Goal: Information Seeking & Learning: Find specific page/section

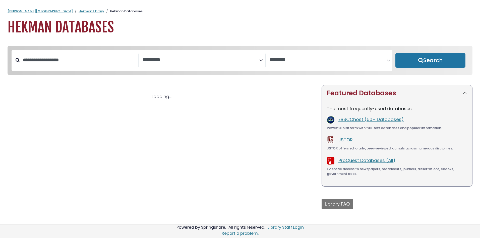
select select "Database Subject Filter"
select select "Database Vendors Filter"
select select "Database Subject Filter"
select select "Database Vendors Filter"
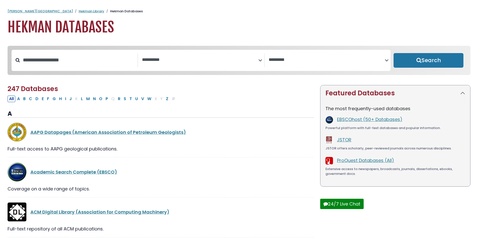
click at [169, 55] on span "Search filters" at bounding box center [200, 60] width 116 height 14
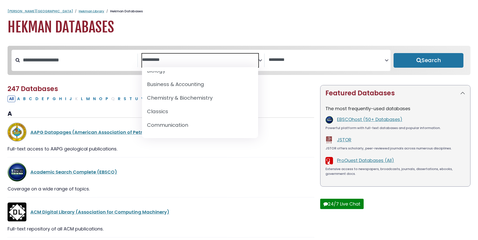
scroll to position [75, 0]
select select "*****"
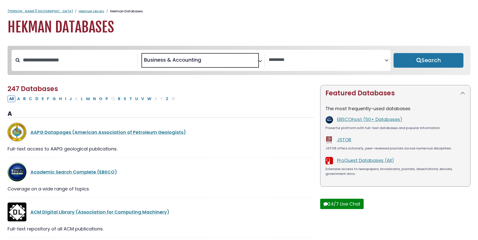
click at [171, 55] on span "× Business & Accounting" at bounding box center [200, 60] width 116 height 14
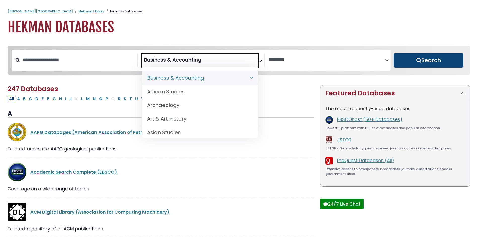
click at [451, 59] on button "Search" at bounding box center [428, 60] width 70 height 15
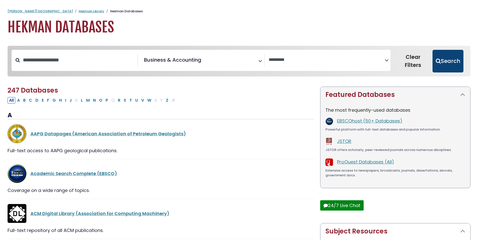
select select "Database Vendors Filter"
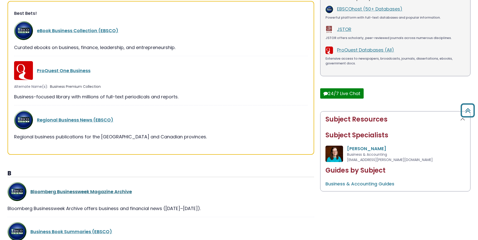
scroll to position [137, 0]
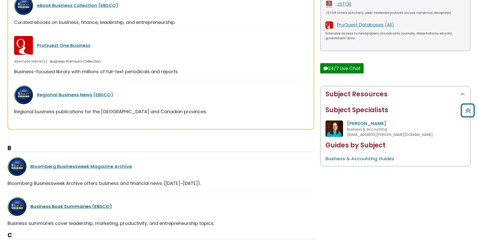
click at [67, 204] on link "Business Book Summaries (EBSCO)" at bounding box center [71, 206] width 82 height 6
click at [63, 207] on link "Business Book Summaries (EBSCO)" at bounding box center [71, 206] width 82 height 6
click at [69, 203] on link "Business Book Summaries (EBSCO)" at bounding box center [71, 206] width 82 height 6
click at [68, 205] on link "Business Book Summaries (EBSCO)" at bounding box center [71, 206] width 82 height 6
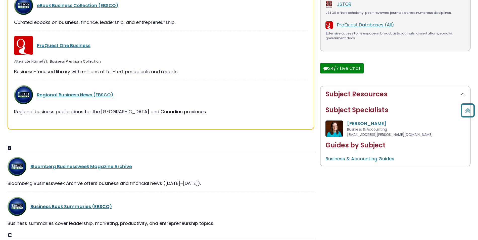
click at [68, 205] on link "Business Book Summaries (EBSCO)" at bounding box center [71, 206] width 82 height 6
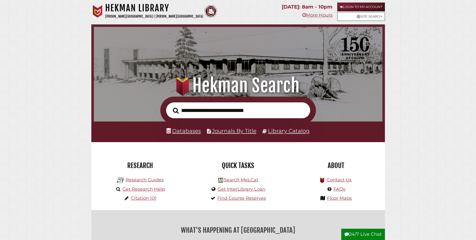
scroll to position [95, 286]
click at [171, 131] on icon at bounding box center [169, 131] width 5 height 6
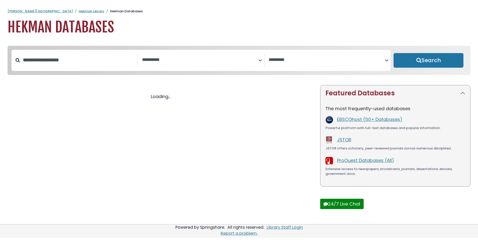
select select "Database Subject Filter"
select select "Database Vendors Filter"
select select "Database Subject Filter"
select select "Database Vendors Filter"
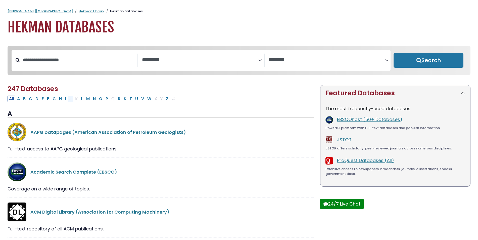
click at [71, 100] on button "J" at bounding box center [71, 98] width 6 height 7
select select "Database Subject Filter"
select select "Database Vendors Filter"
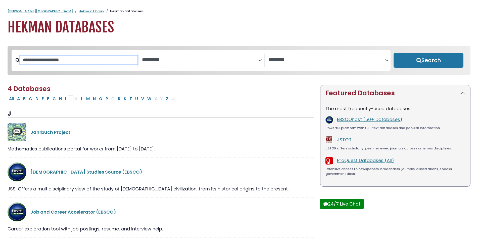
click at [67, 64] on input "Search database by title or keyword" at bounding box center [79, 60] width 118 height 8
type input "*****"
click at [393, 53] on button "Search" at bounding box center [428, 60] width 70 height 15
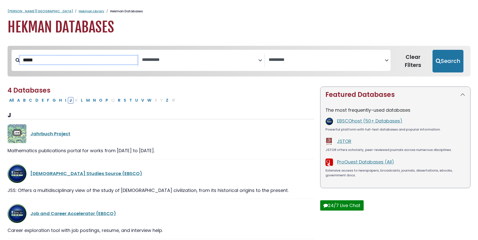
select select "Database Subject Filter"
select select "Database Vendors Filter"
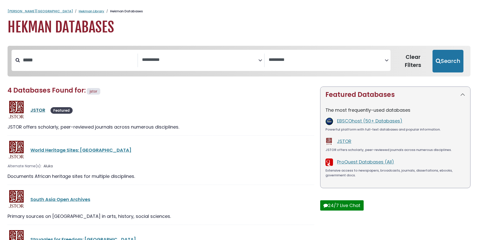
click at [33, 108] on link "JSTOR" at bounding box center [37, 110] width 15 height 6
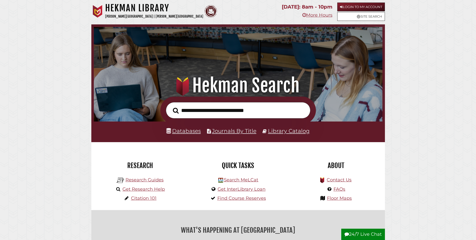
scroll to position [95, 286]
click at [268, 129] on li "Library Catalog" at bounding box center [286, 131] width 47 height 10
click at [275, 133] on link "Library Catalog" at bounding box center [289, 130] width 42 height 7
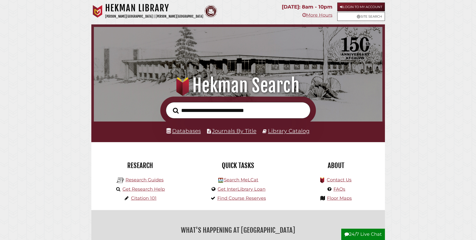
scroll to position [95, 286]
click at [274, 132] on link "Library Catalog" at bounding box center [289, 130] width 42 height 7
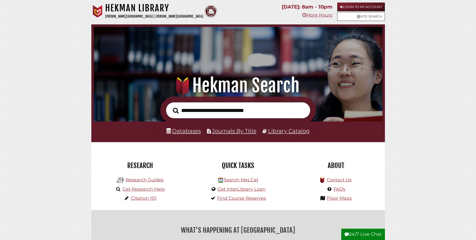
scroll to position [95, 286]
click at [290, 133] on link "Library Catalog" at bounding box center [289, 130] width 42 height 7
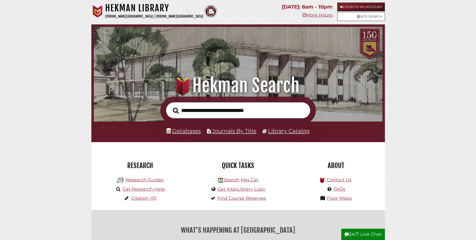
scroll to position [95, 286]
click at [221, 129] on link "Journals By Title" at bounding box center [234, 130] width 44 height 7
click at [184, 132] on link "Databases" at bounding box center [184, 130] width 34 height 7
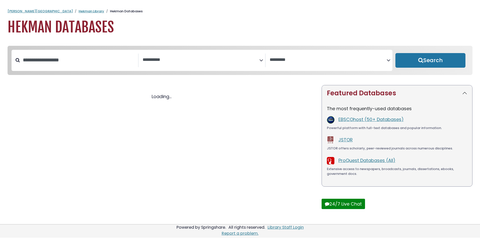
select select "Database Subject Filter"
select select "Database Vendors Filter"
select select "Database Subject Filter"
select select "Database Vendors Filter"
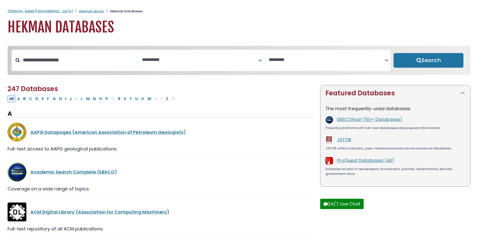
click at [186, 59] on textarea "Search" at bounding box center [200, 59] width 116 height 5
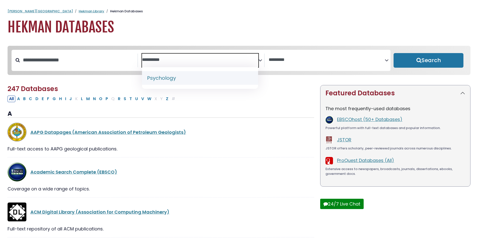
type textarea "**********"
select select "*****"
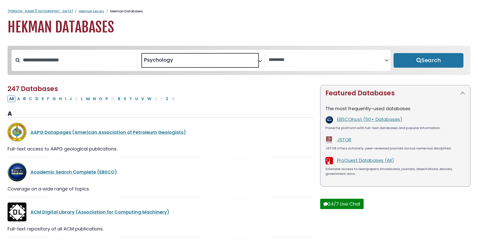
drag, startPoint x: 430, startPoint y: 63, endPoint x: 427, endPoint y: 63, distance: 2.8
click at [430, 63] on button "Search" at bounding box center [428, 60] width 70 height 15
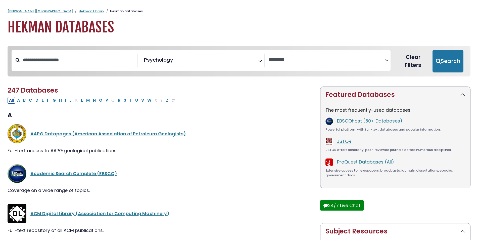
select select "Database Vendors Filter"
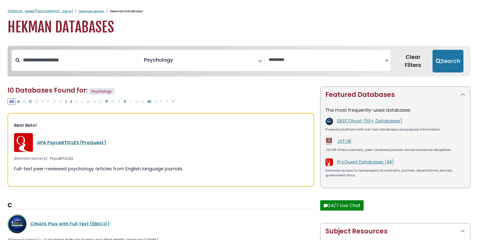
click at [67, 143] on link "APA PsycARTICLES (ProQuest)" at bounding box center [71, 142] width 69 height 6
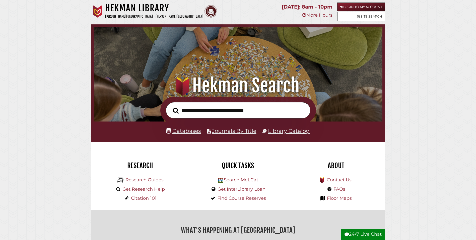
scroll to position [95, 286]
click at [275, 131] on link "Library Catalog" at bounding box center [289, 130] width 42 height 7
click at [189, 133] on link "Databases" at bounding box center [184, 130] width 34 height 7
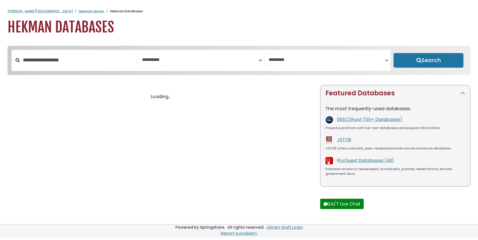
select select "Database Subject Filter"
select select "Database Vendors Filter"
select select "Database Subject Filter"
select select "Database Vendors Filter"
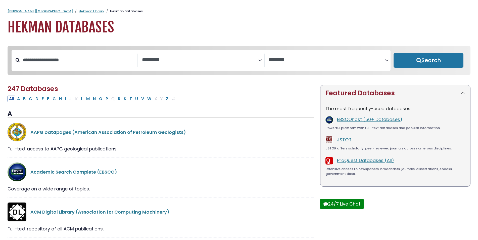
click at [163, 54] on span "Search filters" at bounding box center [200, 60] width 116 height 14
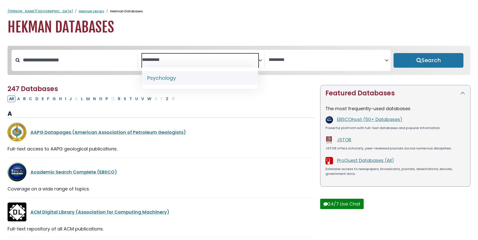
type textarea "**********"
select select "*****"
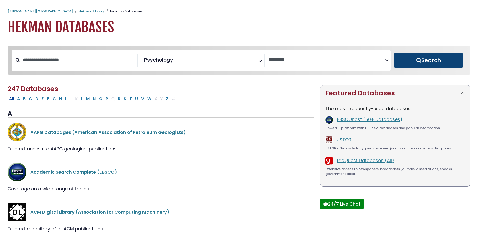
click at [439, 64] on button "Search" at bounding box center [428, 60] width 70 height 15
select select "Database Vendors Filter"
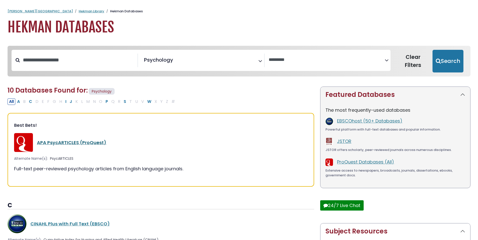
click at [85, 141] on link "APA PsycARTICLES (ProQuest)" at bounding box center [71, 142] width 69 height 6
